Goal: Find specific page/section: Find specific page/section

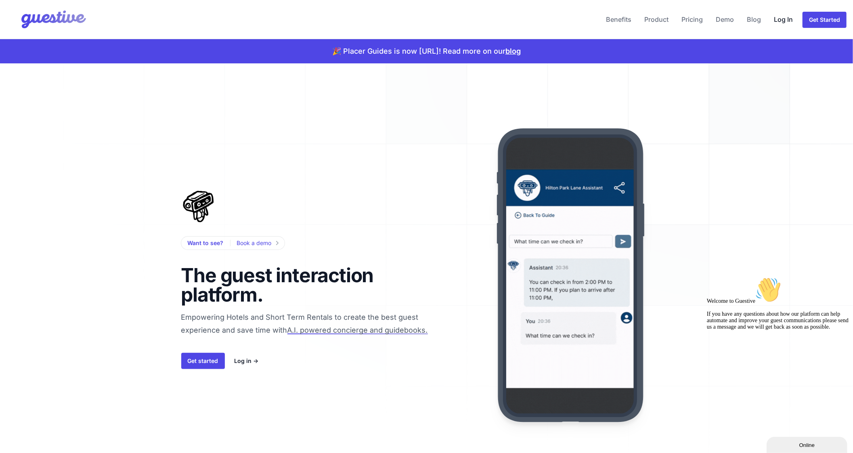
click at [777, 17] on link "Log In" at bounding box center [782, 19] width 25 height 19
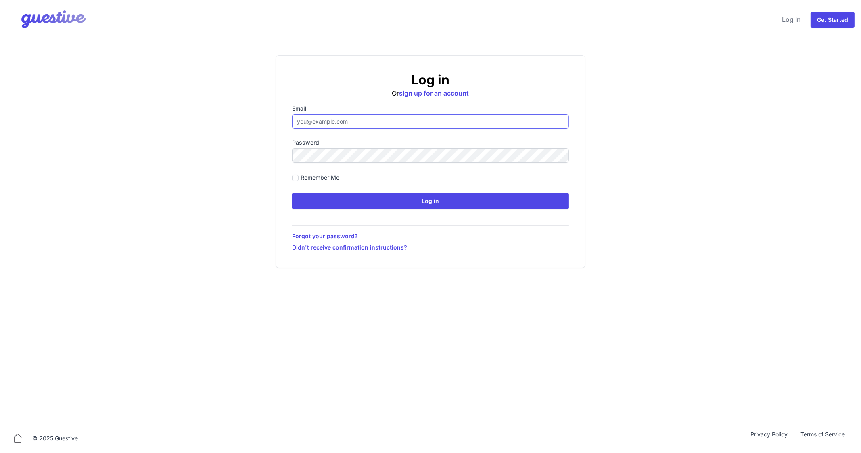
type input "[EMAIL_ADDRESS][DOMAIN_NAME]"
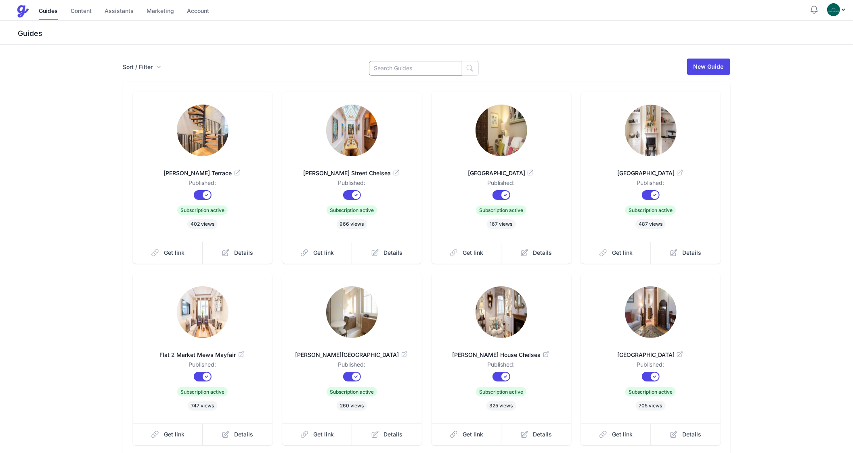
click at [403, 63] on input at bounding box center [415, 68] width 93 height 15
type input "[GEOGRAPHIC_DATA]"
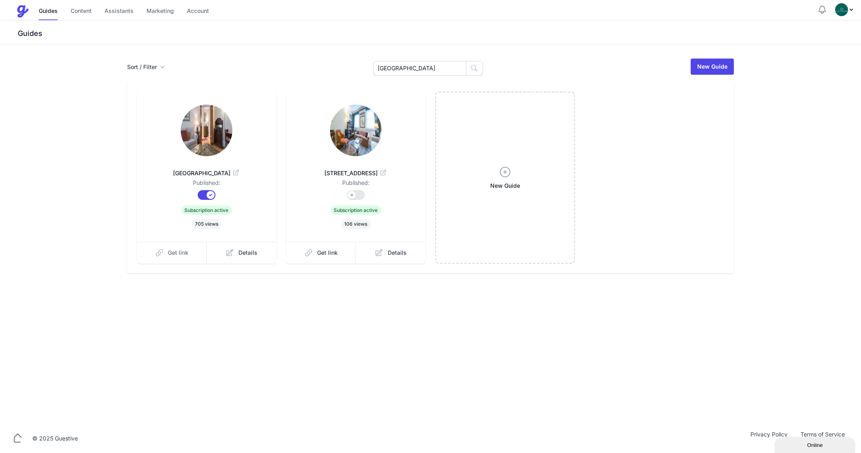
click at [179, 259] on link "Get link" at bounding box center [172, 253] width 70 height 22
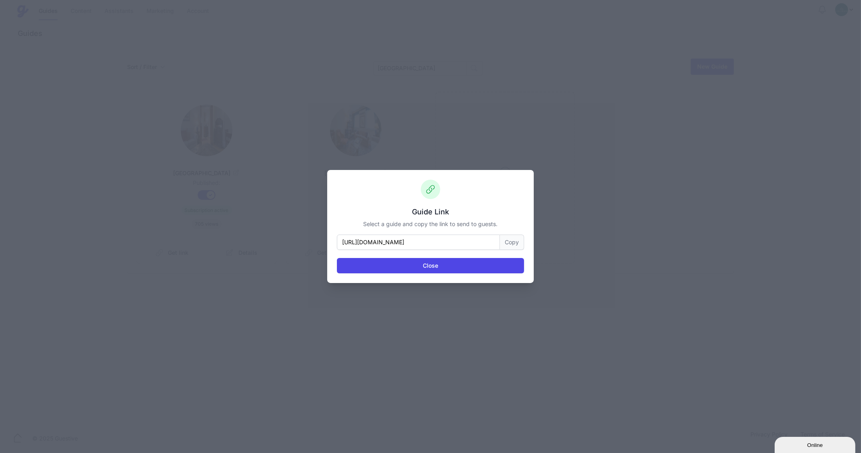
click at [512, 241] on button "Copy" at bounding box center [512, 241] width 24 height 15
click at [429, 270] on button "Close" at bounding box center [430, 265] width 187 height 15
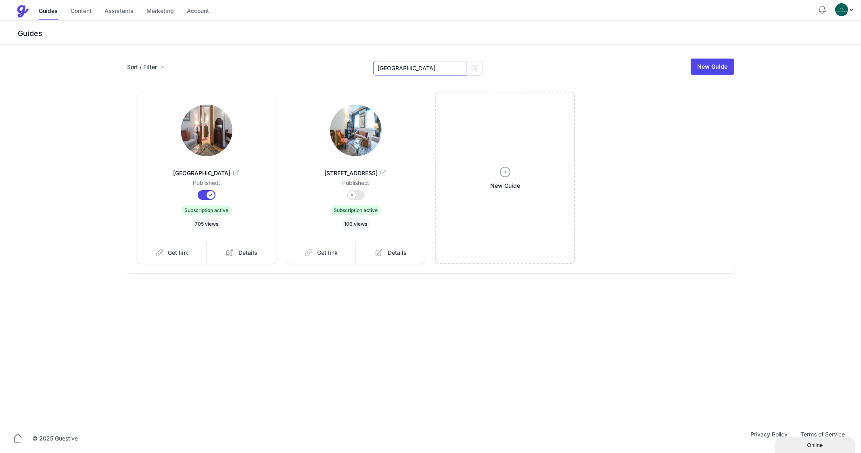
click at [408, 71] on input "[GEOGRAPHIC_DATA]" at bounding box center [419, 68] width 93 height 15
type input "Market"
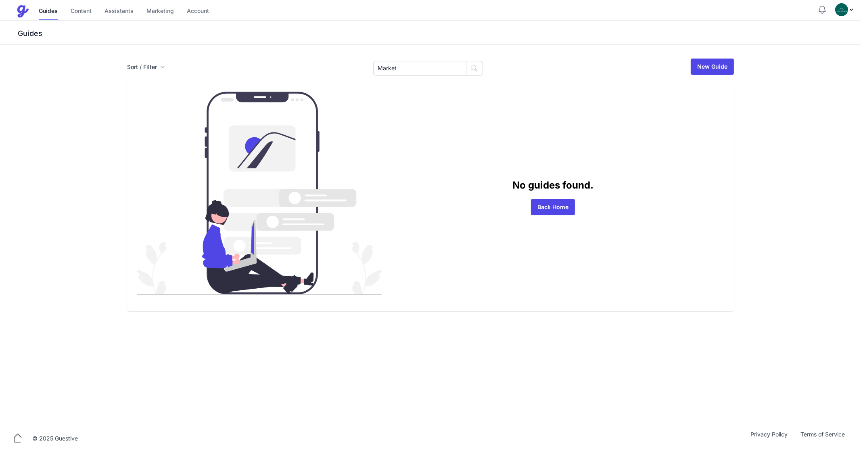
click at [396, 69] on input "Market" at bounding box center [419, 68] width 93 height 15
type input "Flat 1"
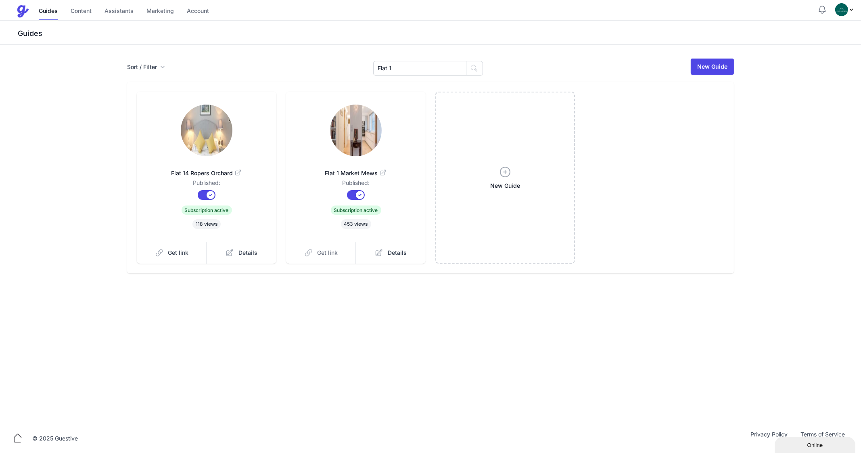
click at [323, 260] on link "Get link" at bounding box center [321, 253] width 70 height 22
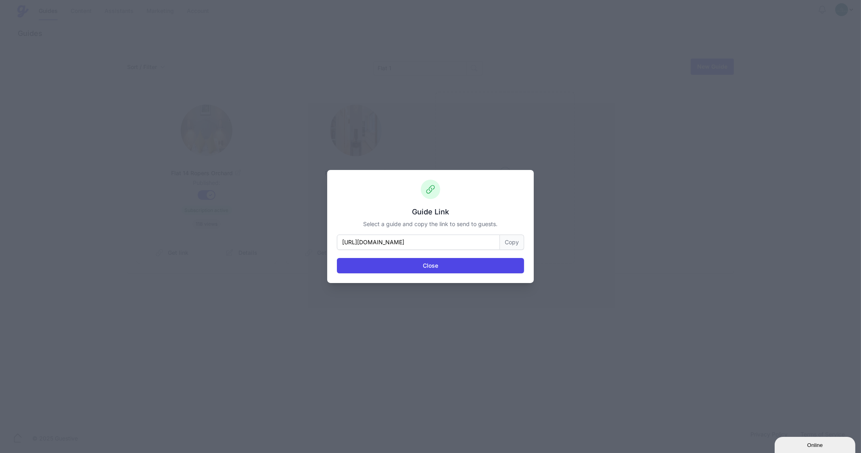
click at [510, 240] on button "Copy" at bounding box center [512, 241] width 24 height 15
